Goal: Find specific page/section

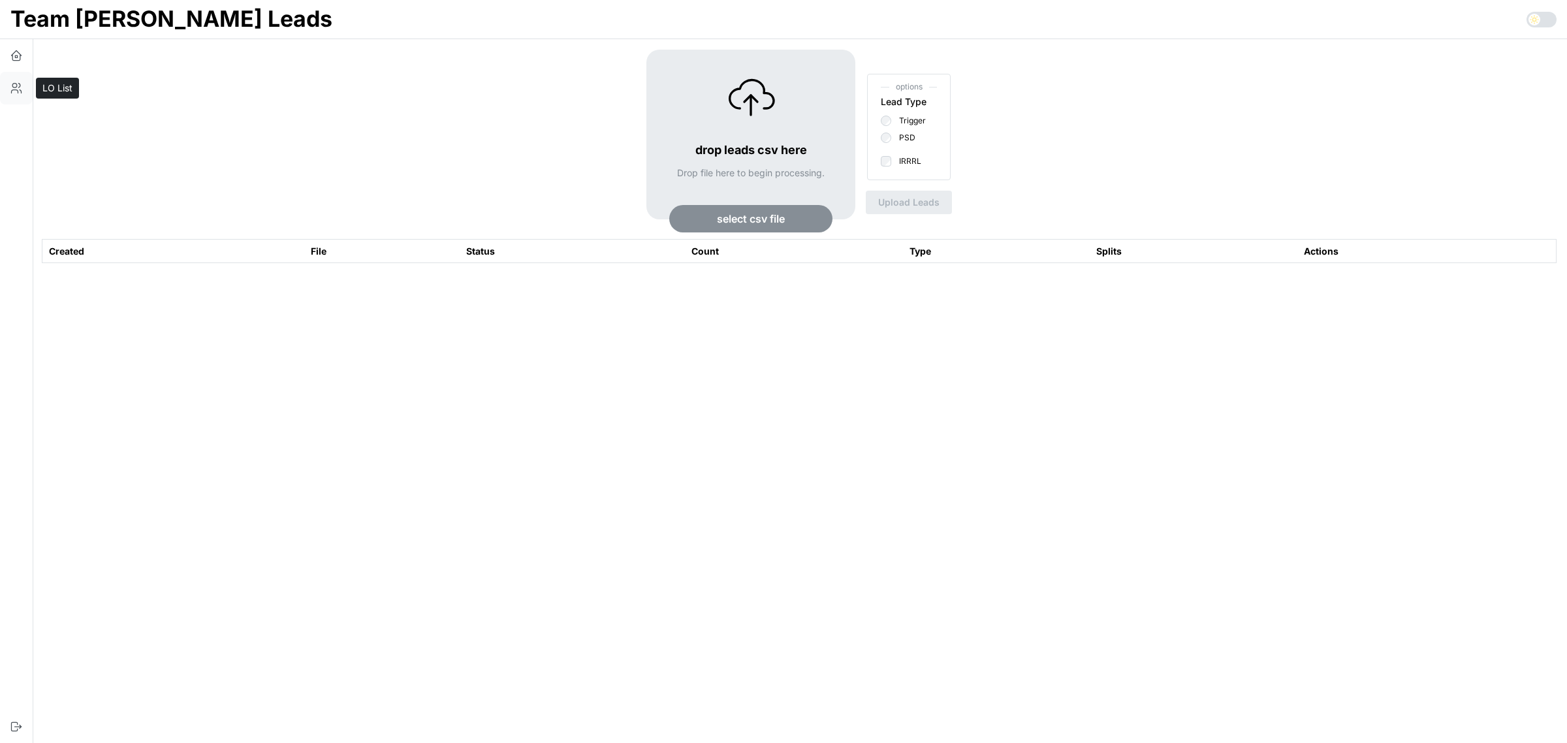
click at [14, 89] on icon "button" at bounding box center [16, 88] width 13 height 13
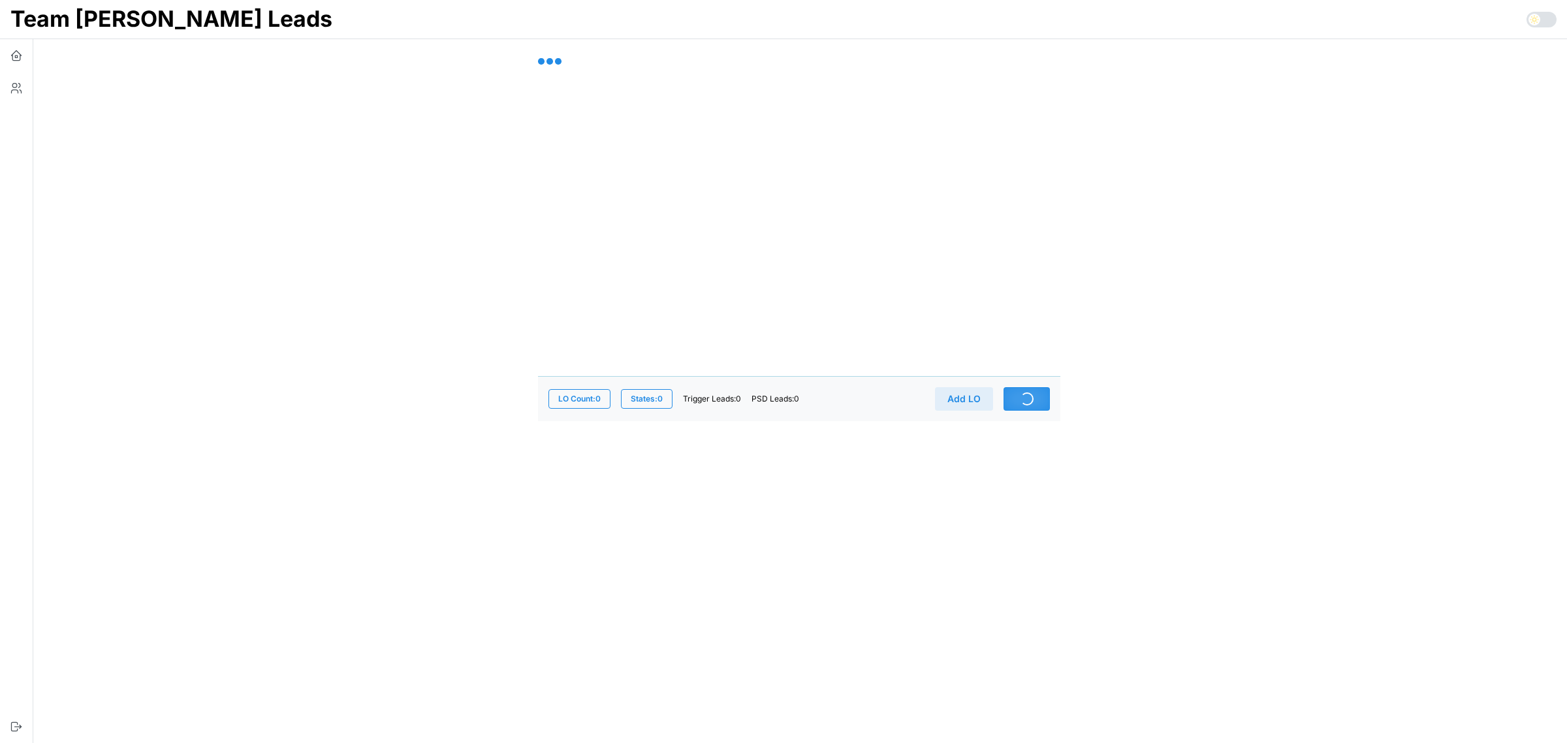
click at [20, 57] on icon "button" at bounding box center [16, 55] width 13 height 13
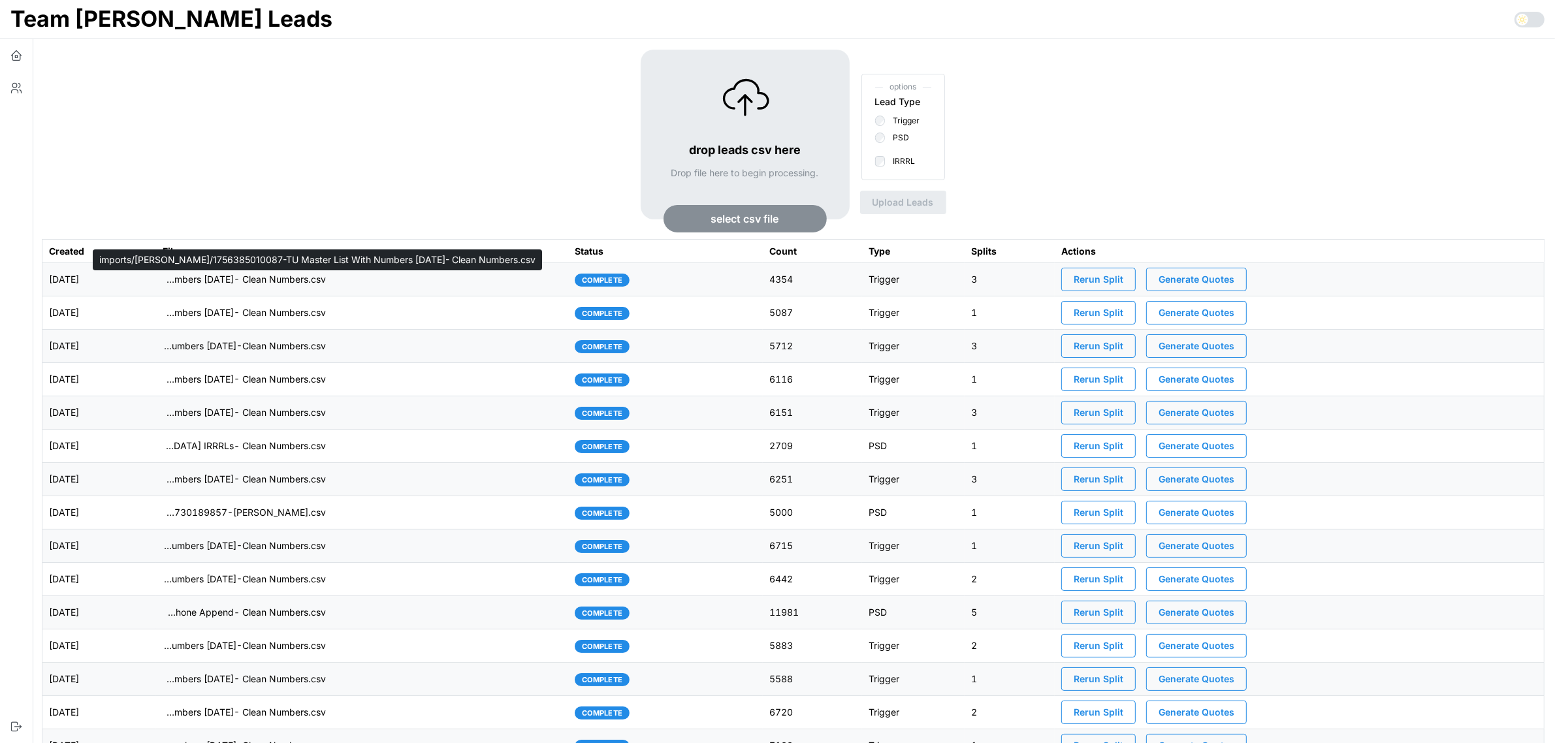
click at [304, 278] on p "imports/[PERSON_NAME]/1756385010087-TU Master List With Numbers [DATE]- Clean N…" at bounding box center [244, 279] width 163 height 13
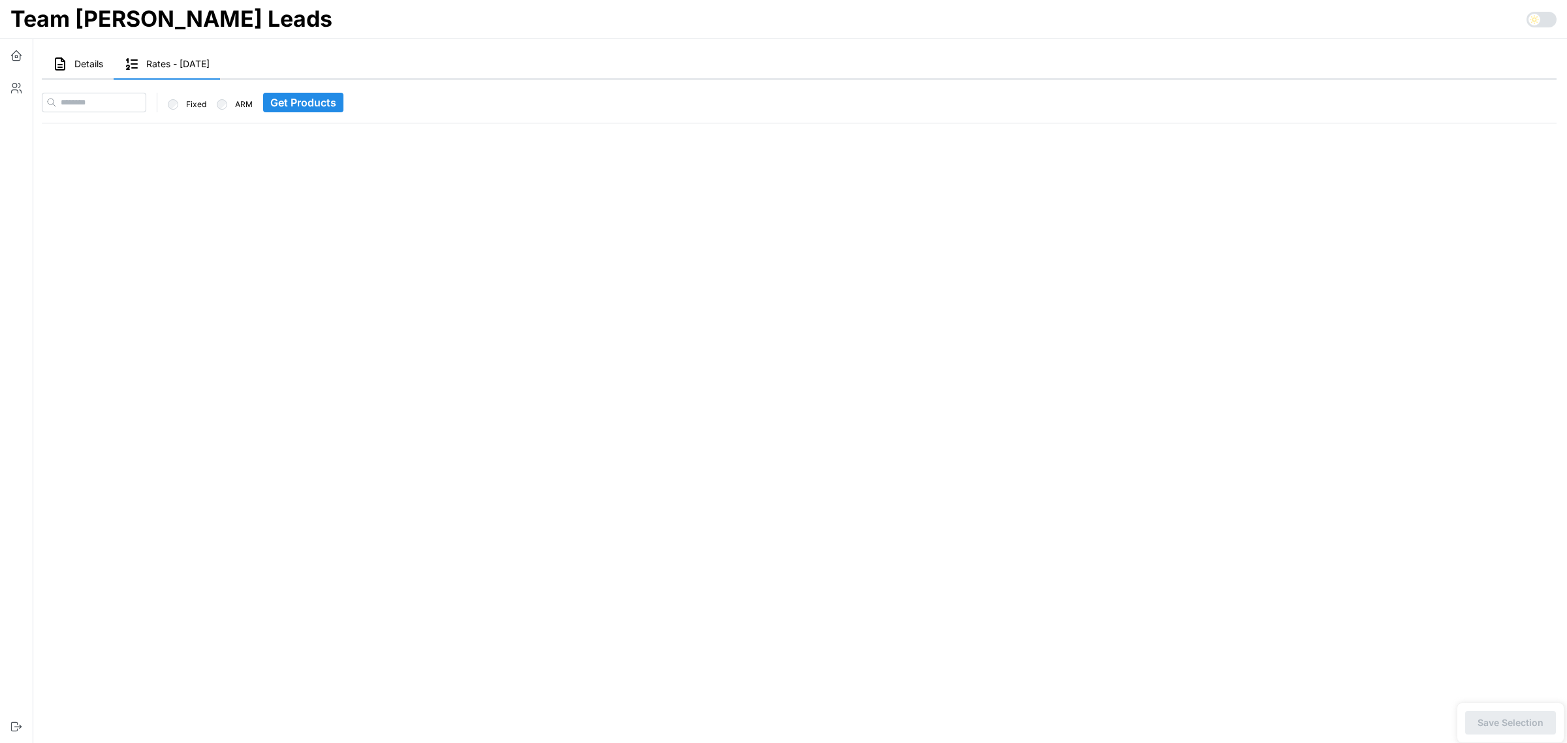
click at [77, 61] on span "Details" at bounding box center [88, 63] width 29 height 9
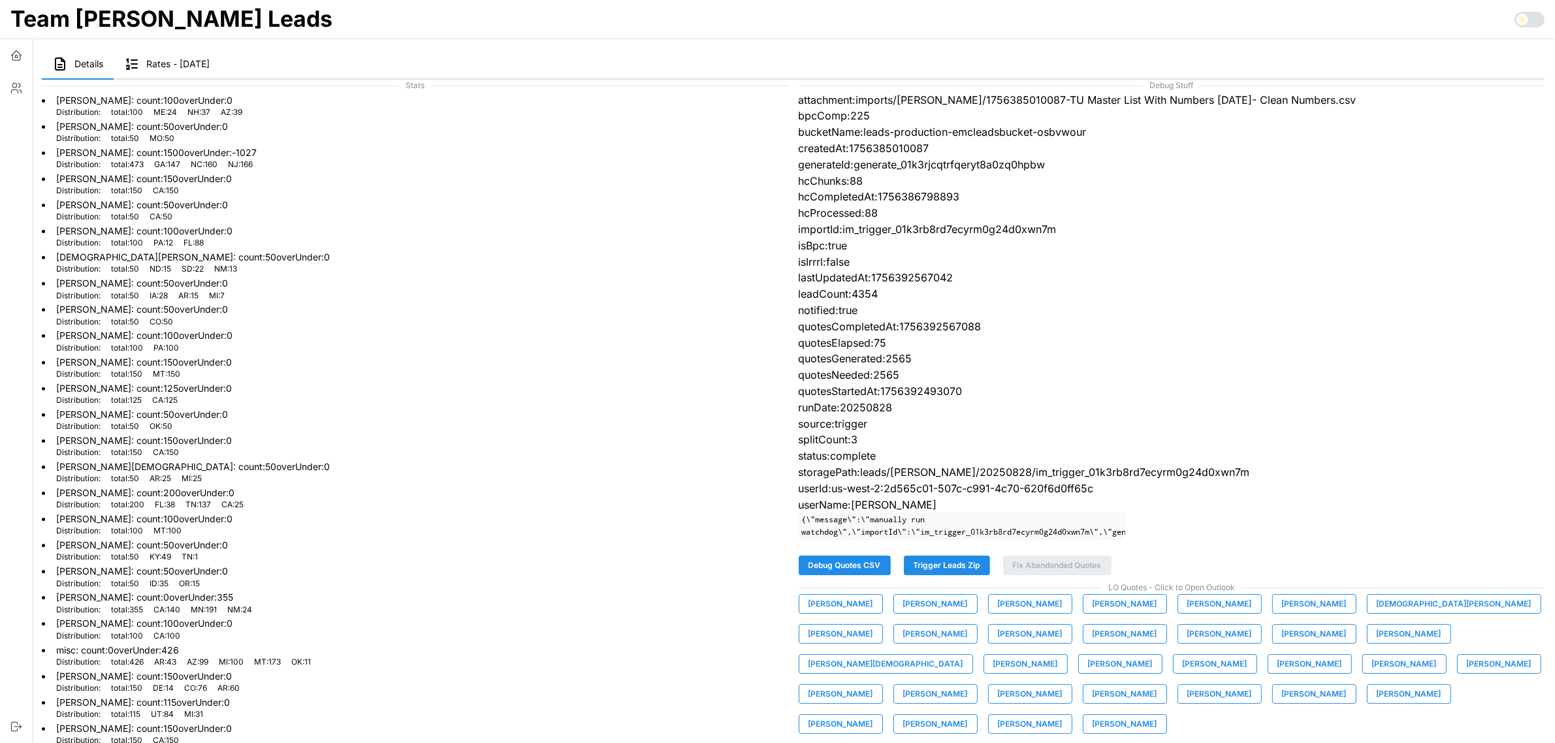
click at [188, 64] on span "Rates - [DATE]" at bounding box center [177, 63] width 63 height 9
